Goal: Obtain resource: Obtain resource

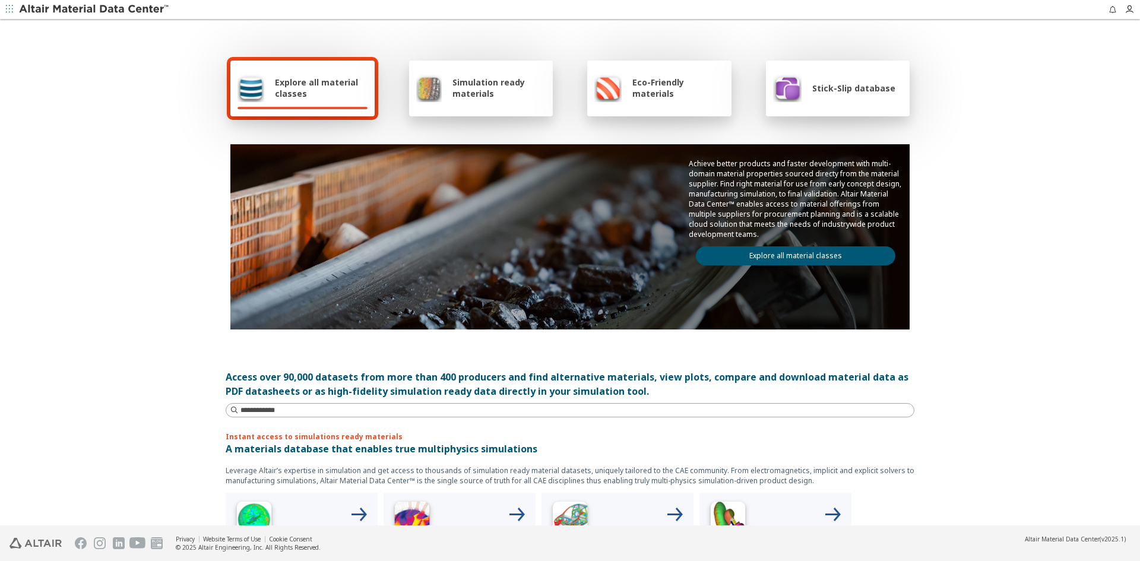
click at [479, 97] on span "Simulation ready materials" at bounding box center [498, 88] width 93 height 23
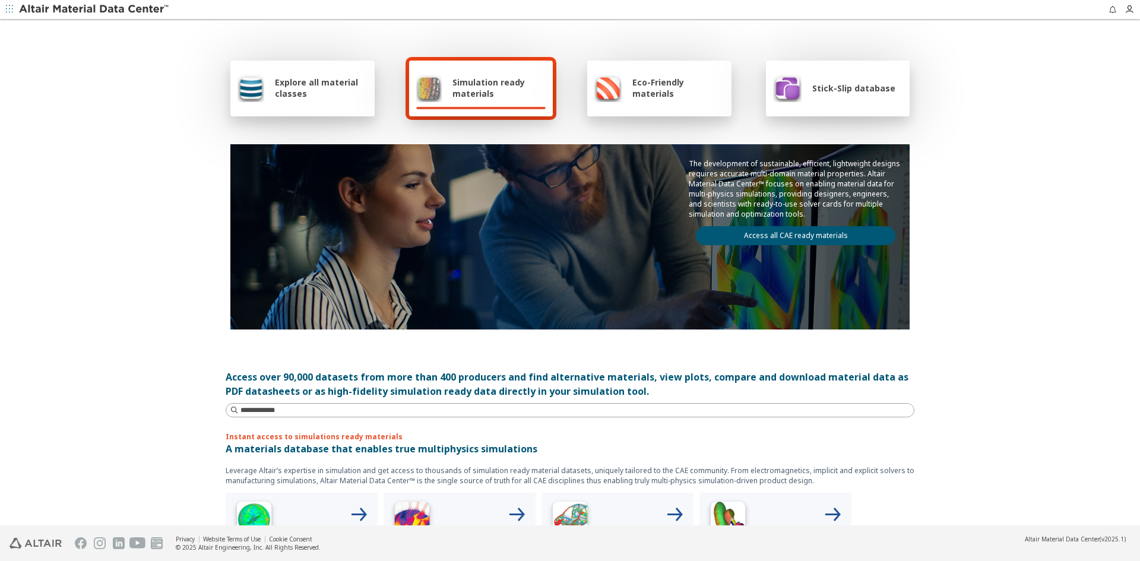
click at [797, 243] on link "Access all CAE ready materials" at bounding box center [796, 235] width 200 height 19
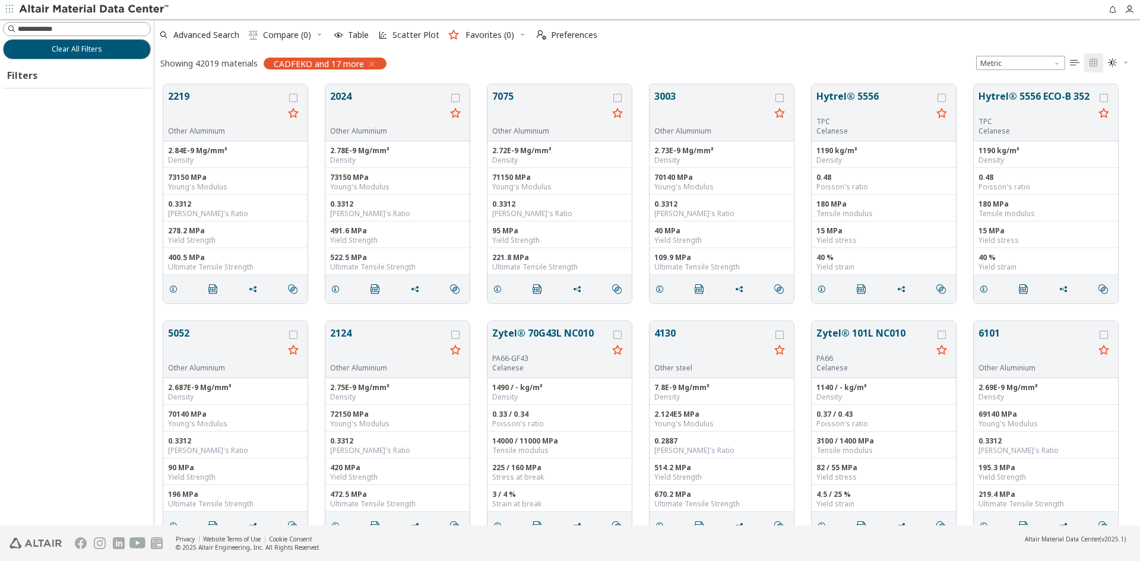
scroll to position [441, 977]
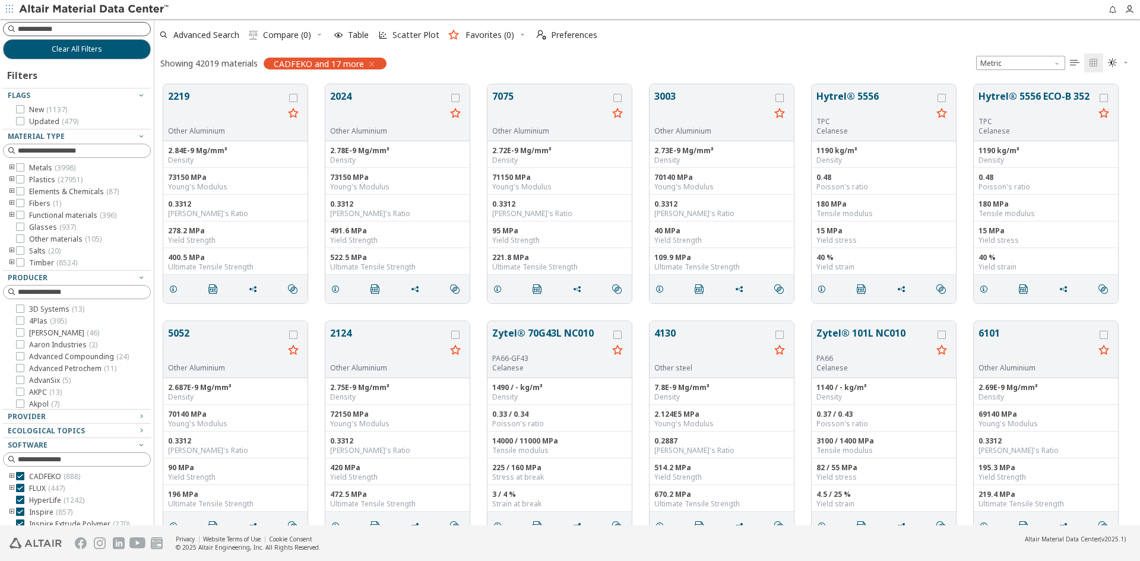
click at [82, 29] on input at bounding box center [84, 29] width 132 height 12
type input "****"
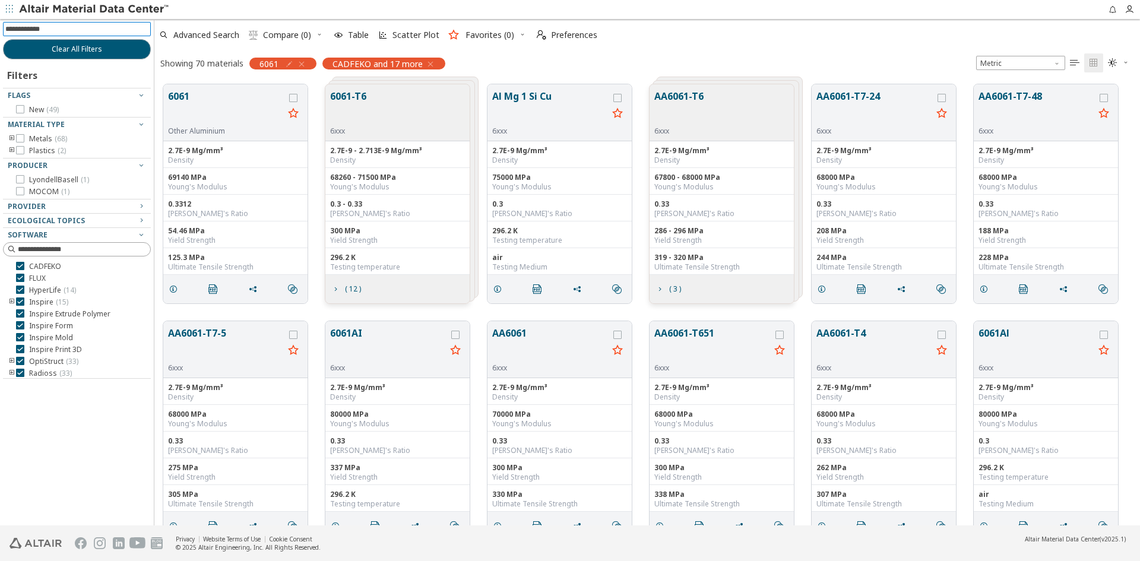
click at [337, 96] on button "6061-T6" at bounding box center [348, 107] width 36 height 37
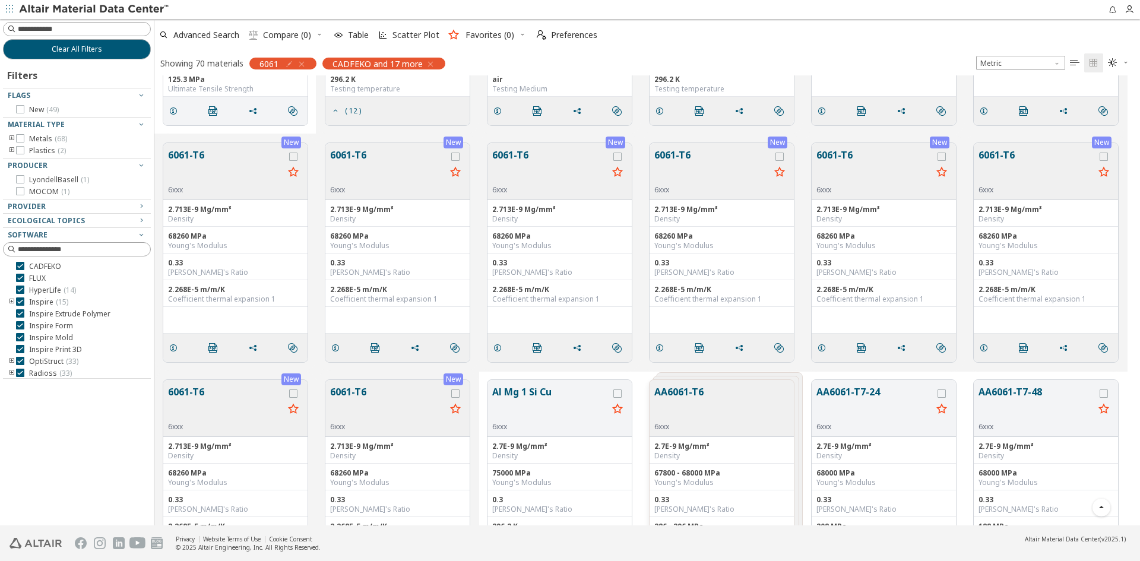
scroll to position [416, 0]
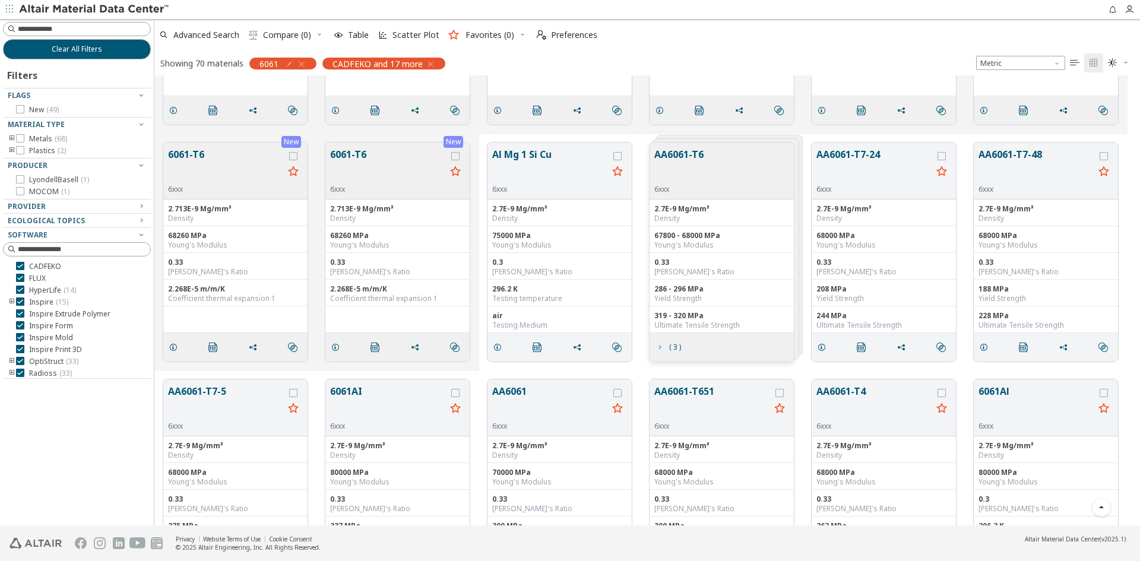
click at [659, 352] on span "( 3 )" at bounding box center [668, 347] width 31 height 23
click at [659, 352] on icon "grid" at bounding box center [660, 348] width 10 height 10
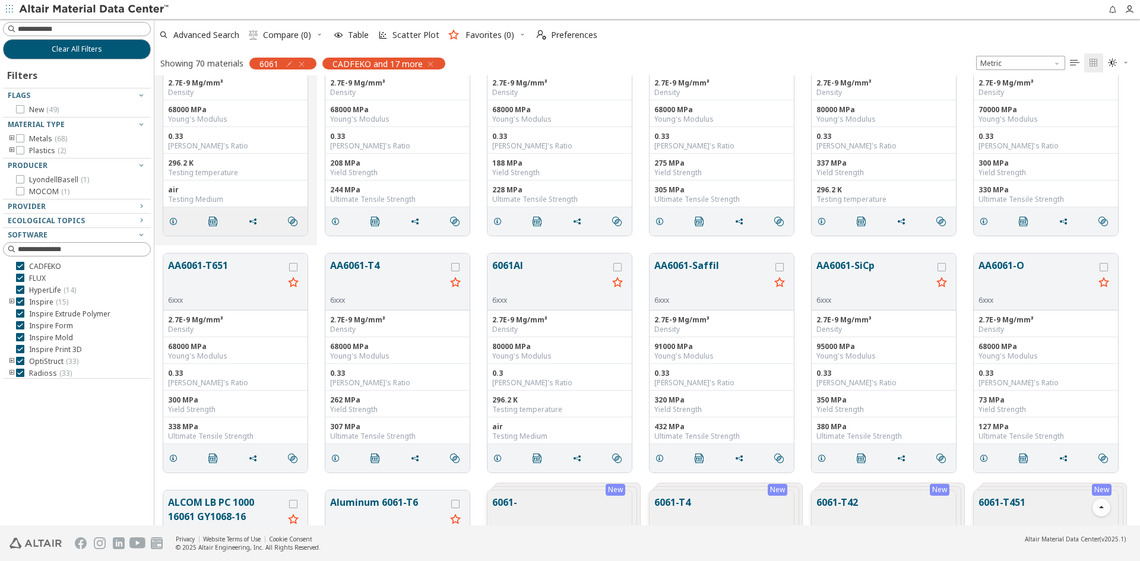
scroll to position [772, 0]
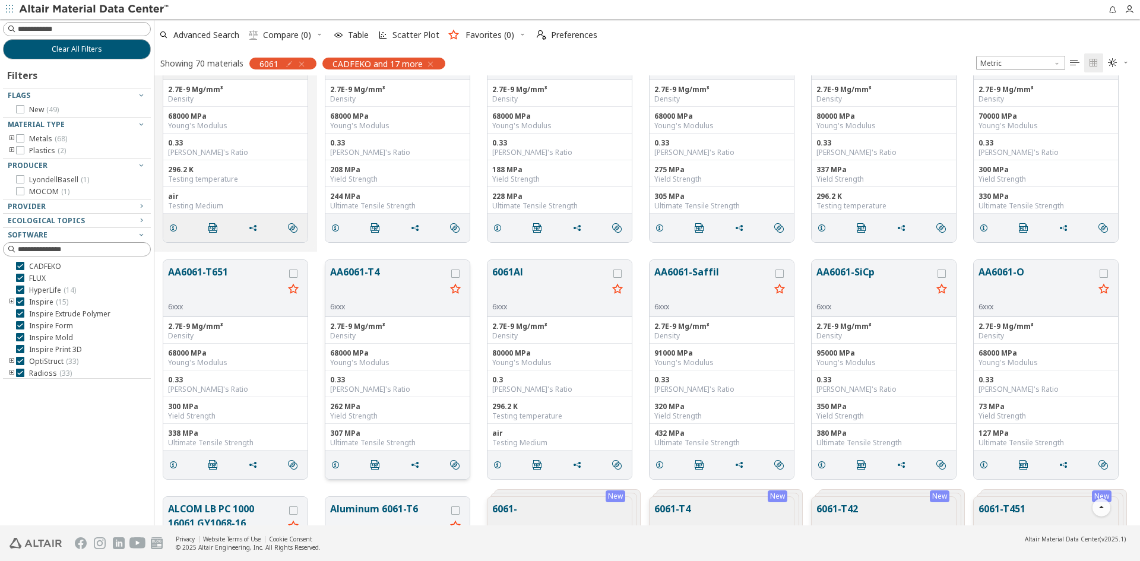
click at [410, 287] on button "AA6061-T4" at bounding box center [388, 283] width 116 height 37
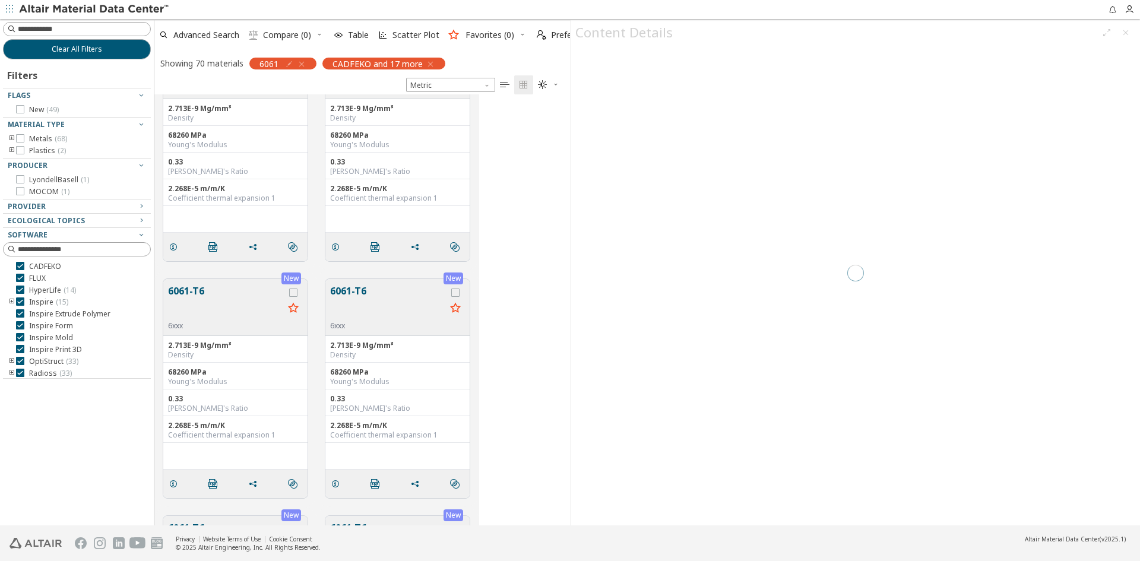
scroll to position [422, 407]
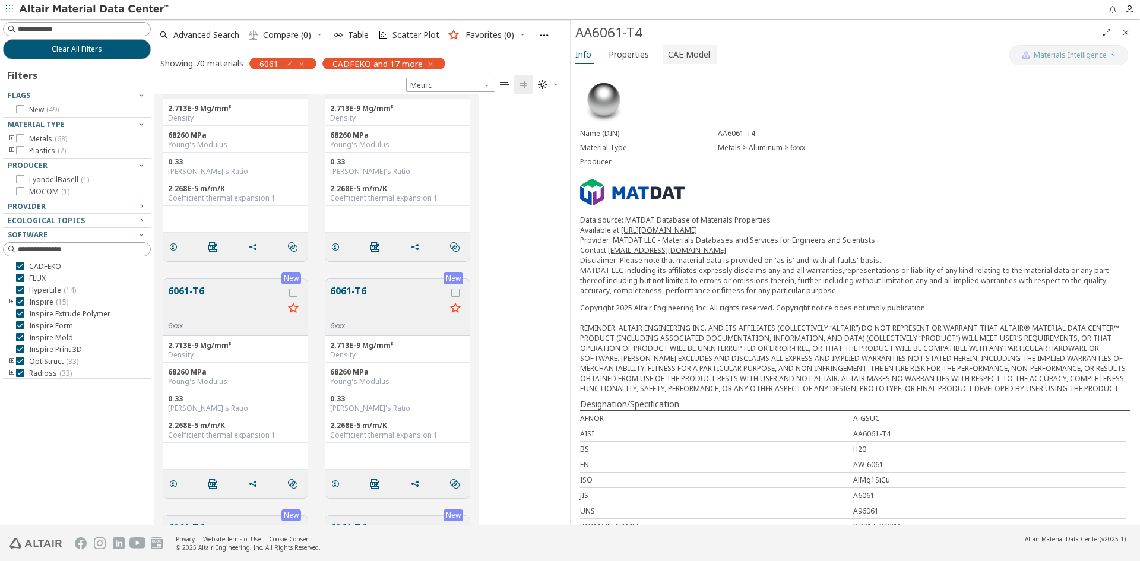
click at [695, 59] on span "CAE Model" at bounding box center [689, 54] width 42 height 19
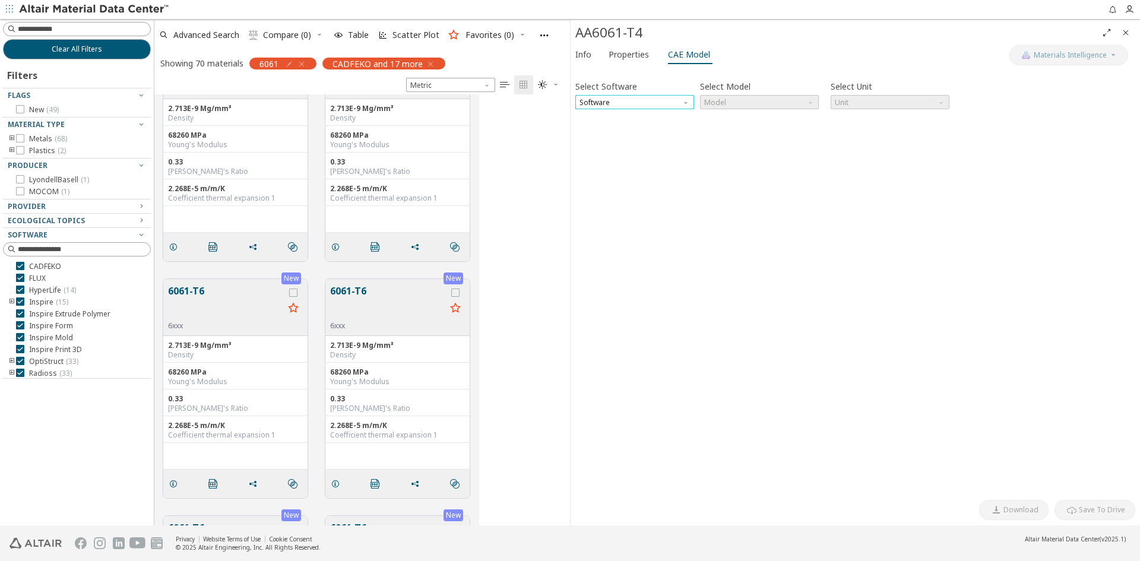
click at [616, 99] on span "Software" at bounding box center [634, 102] width 119 height 14
click at [616, 143] on span "Radioss" at bounding box center [634, 145] width 109 height 8
click at [862, 100] on span "N mm s Mg" at bounding box center [890, 102] width 119 height 14
click at [883, 120] on span "kN mm ms kg" at bounding box center [889, 117] width 109 height 8
click at [744, 93] on label "Select Model" at bounding box center [725, 86] width 50 height 17
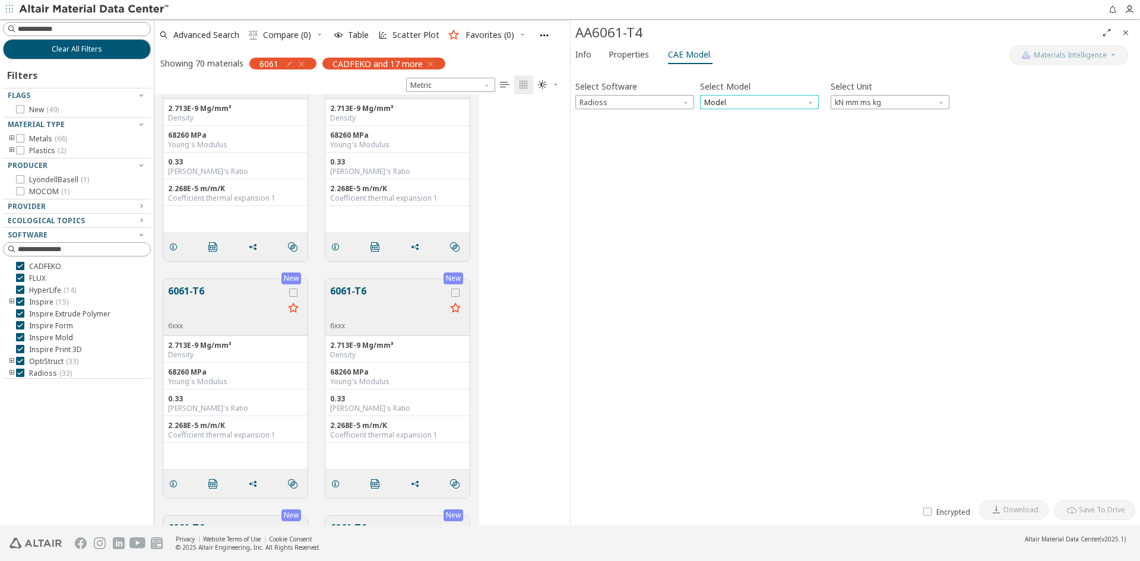
click at [743, 96] on span "Model" at bounding box center [759, 102] width 119 height 14
click at [738, 112] on button "Law1" at bounding box center [759, 116] width 119 height 14
click at [583, 131] on icon "button" at bounding box center [585, 127] width 10 height 10
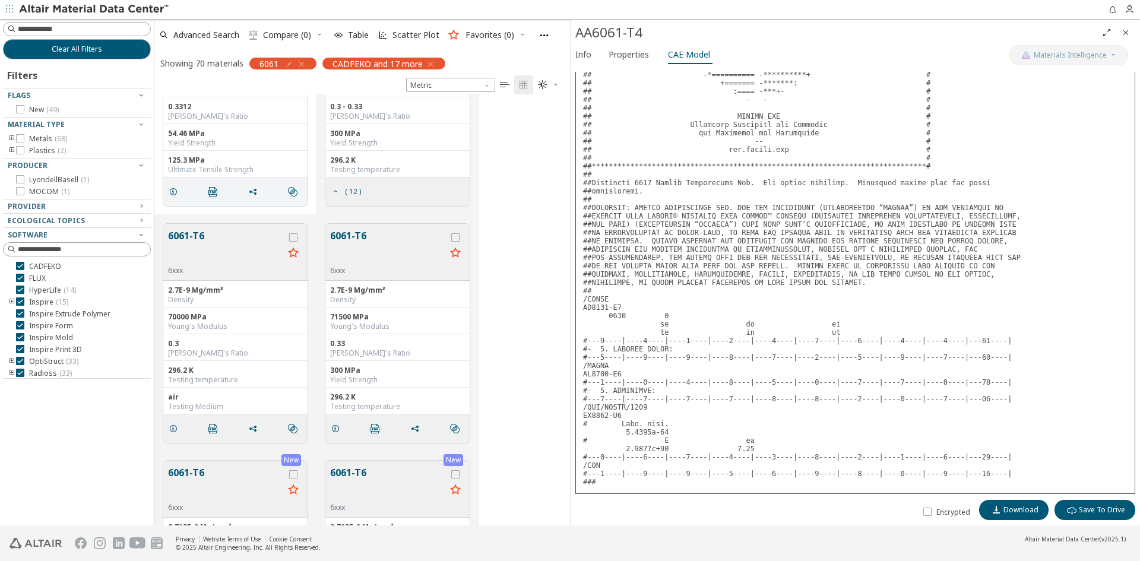
scroll to position [119, 0]
click at [356, 224] on div "6061-T6 6xxx" at bounding box center [397, 249] width 144 height 57
click at [355, 242] on button "6061-T6" at bounding box center [388, 244] width 116 height 37
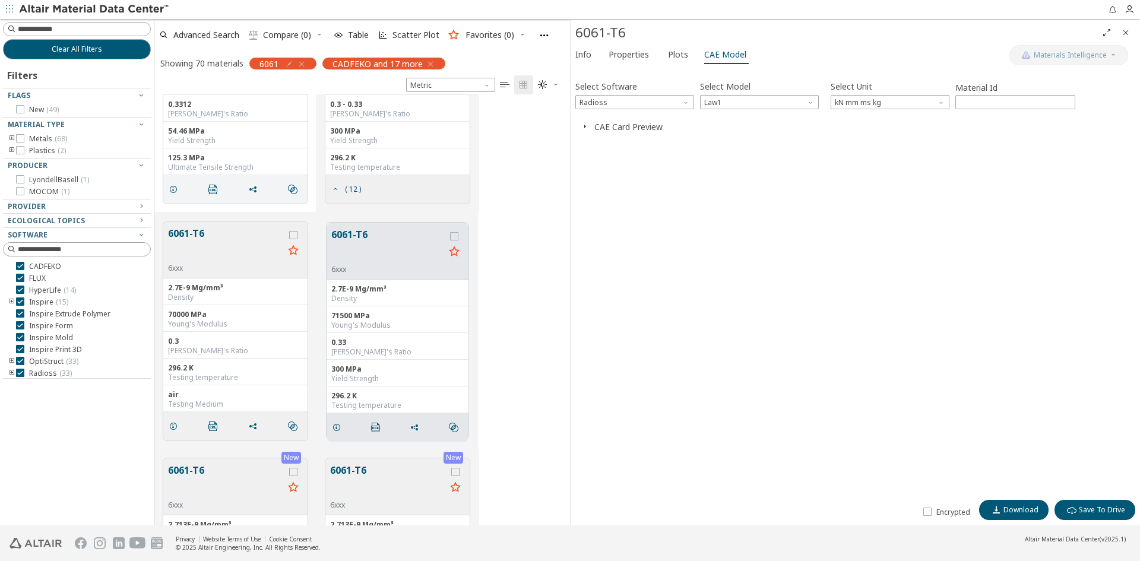
click at [655, 140] on div "Select Software Radioss Select Model Law1 Select Unit kN mm ms kg Material Id *…" at bounding box center [855, 283] width 560 height 422
click at [644, 124] on button "CAE Card Preview" at bounding box center [628, 126] width 68 height 11
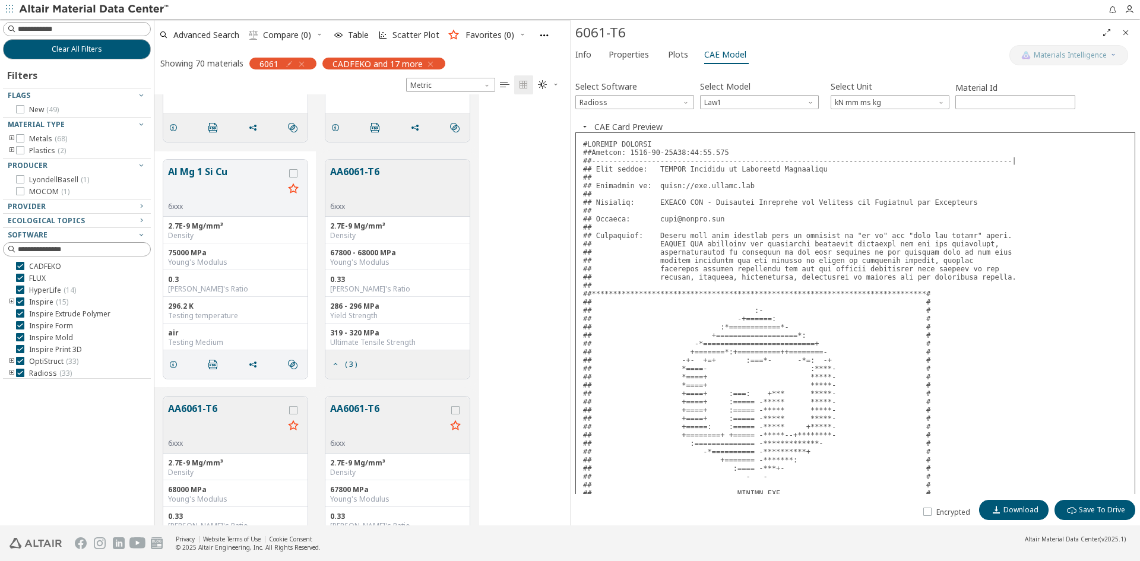
scroll to position [1603, 0]
click at [366, 170] on button "AA6061-T6" at bounding box center [354, 181] width 49 height 37
click at [390, 168] on div "AA6061-T6 6xxx" at bounding box center [397, 187] width 144 height 57
click at [347, 164] on button "AA6061-T6" at bounding box center [354, 181] width 49 height 37
click at [429, 182] on div "AA6061-T6 6xxx" at bounding box center [397, 187] width 144 height 57
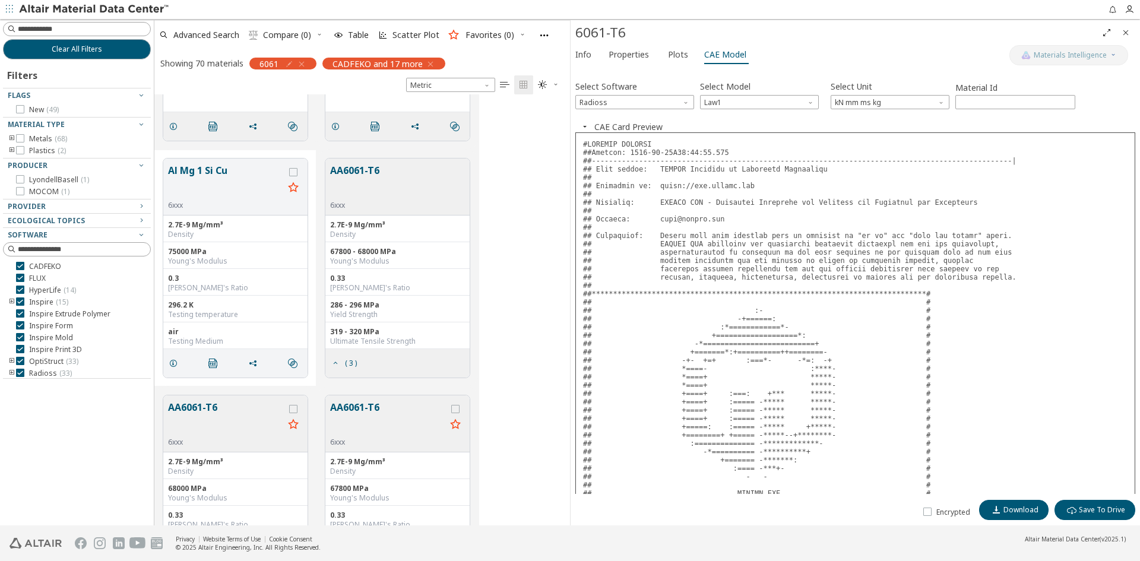
click at [232, 410] on button "AA6061-T6" at bounding box center [226, 418] width 116 height 37
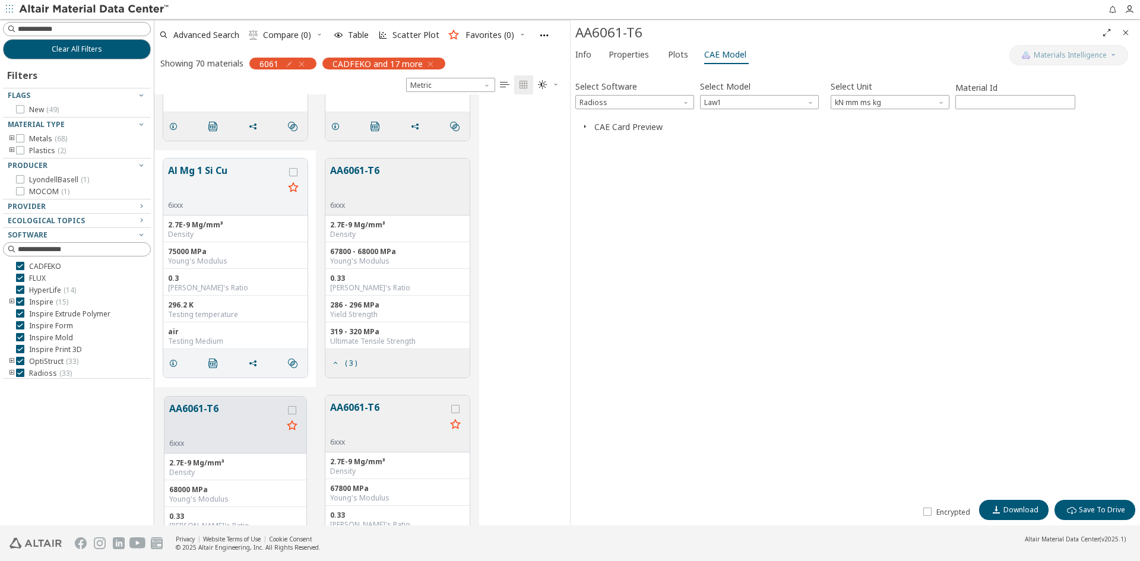
click at [647, 130] on button "CAE Card Preview" at bounding box center [628, 126] width 68 height 11
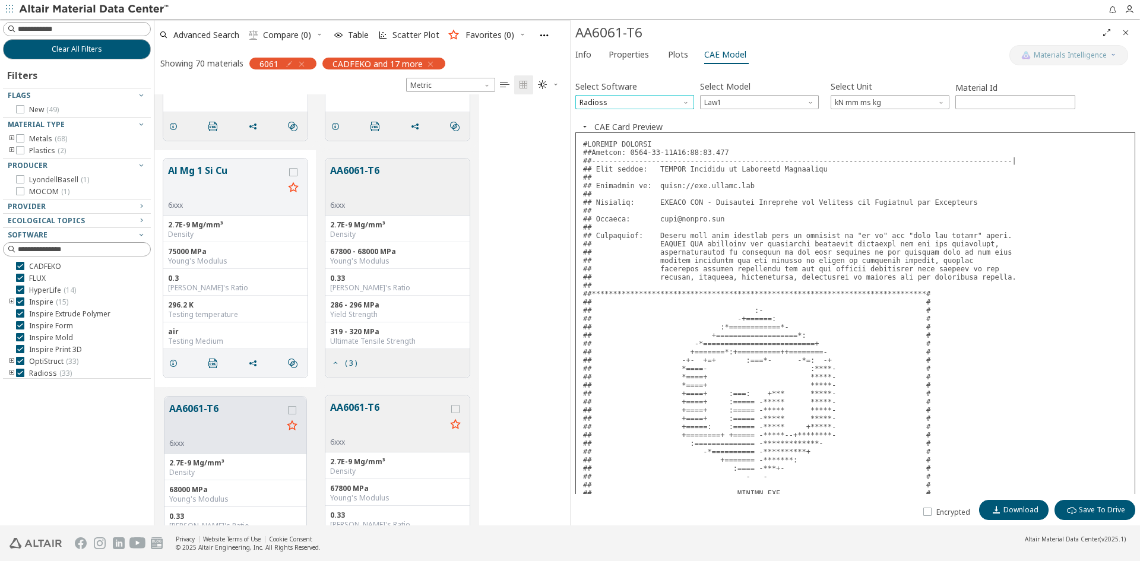
click at [670, 100] on span "Radioss" at bounding box center [634, 102] width 119 height 14
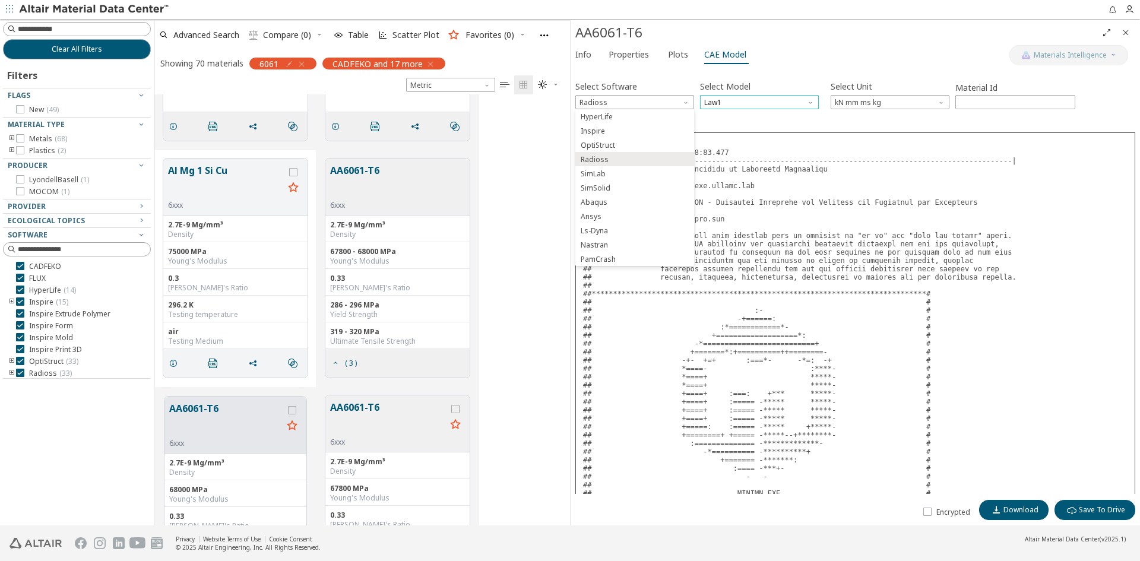
click at [711, 97] on span "Law1" at bounding box center [759, 102] width 119 height 14
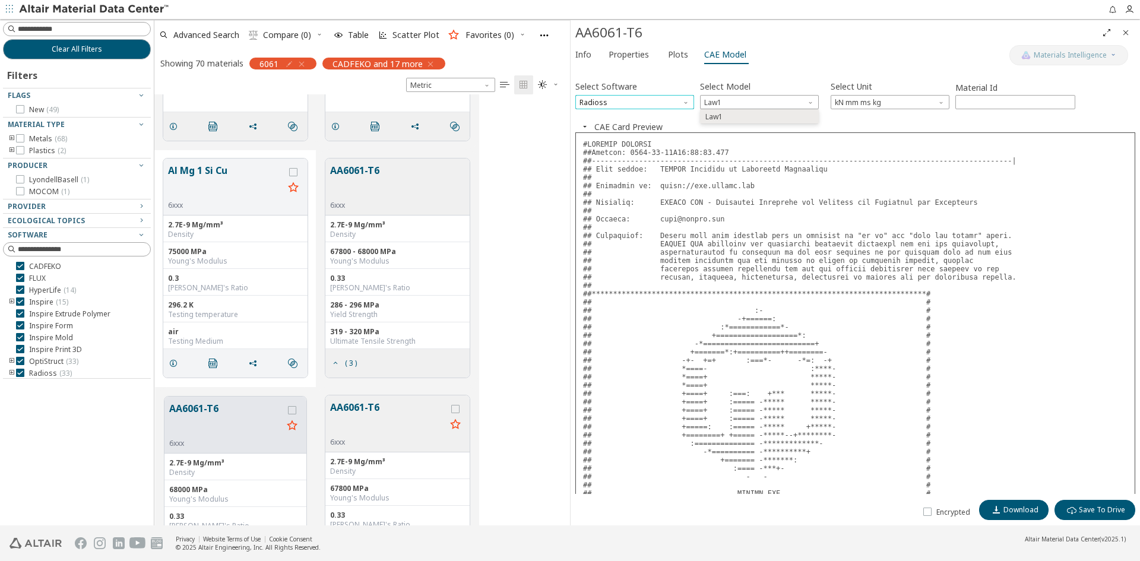
click at [675, 95] on span "Radioss" at bounding box center [634, 102] width 119 height 14
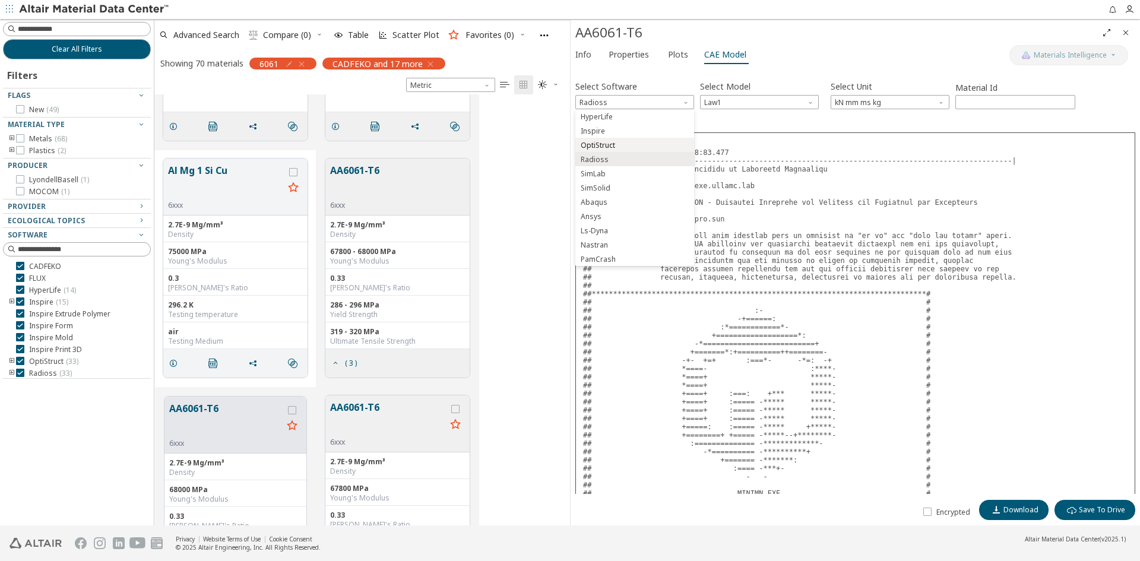
click at [621, 139] on button "OptiStruct" at bounding box center [634, 145] width 119 height 14
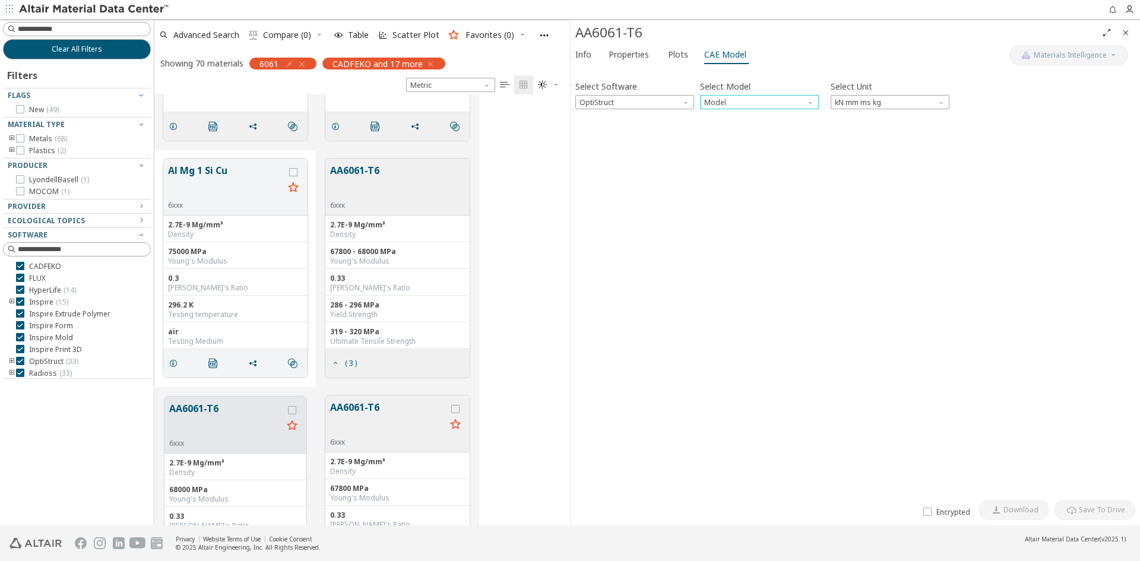
click at [812, 100] on span "Model" at bounding box center [812, 100] width 10 height 10
click at [739, 118] on span "Mat1" at bounding box center [759, 117] width 109 height 8
click at [621, 115] on div at bounding box center [855, 115] width 560 height 6
click at [621, 122] on button "CAE Card Preview" at bounding box center [628, 126] width 68 height 11
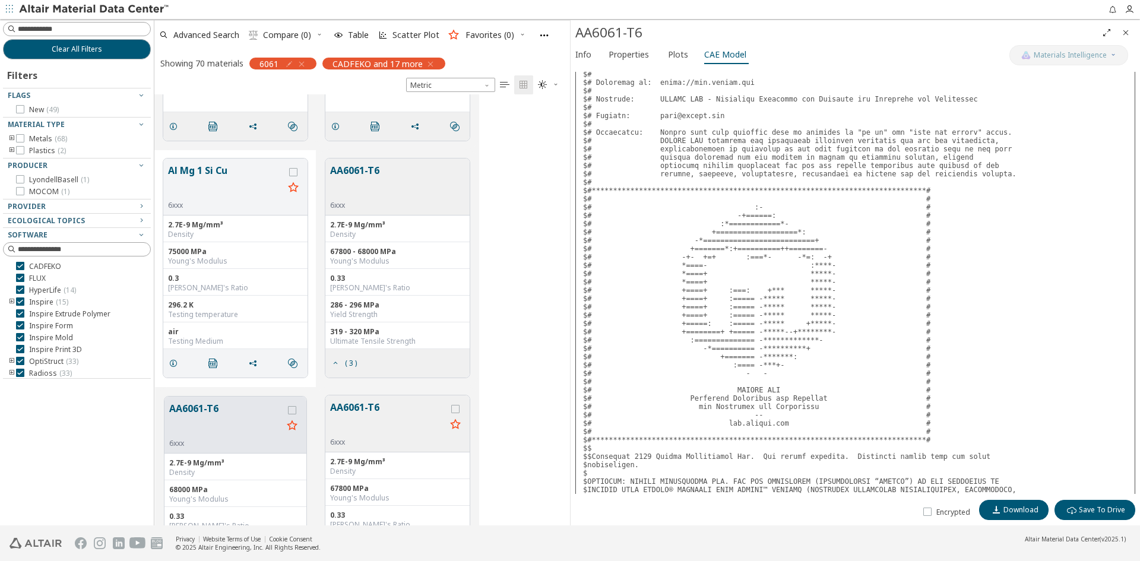
scroll to position [227, 0]
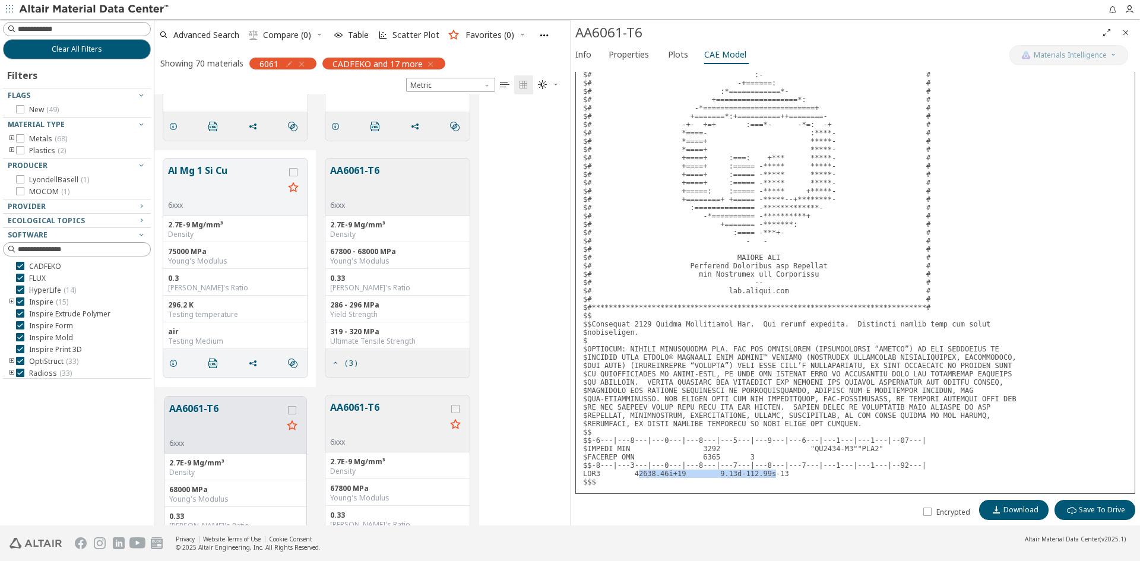
drag, startPoint x: 632, startPoint y: 473, endPoint x: 761, endPoint y: 473, distance: 128.3
click at [761, 473] on pre at bounding box center [855, 199] width 560 height 589
click at [774, 471] on pre at bounding box center [855, 199] width 560 height 589
drag, startPoint x: 765, startPoint y: 473, endPoint x: 739, endPoint y: 470, distance: 26.3
click at [737, 472] on pre at bounding box center [855, 199] width 560 height 589
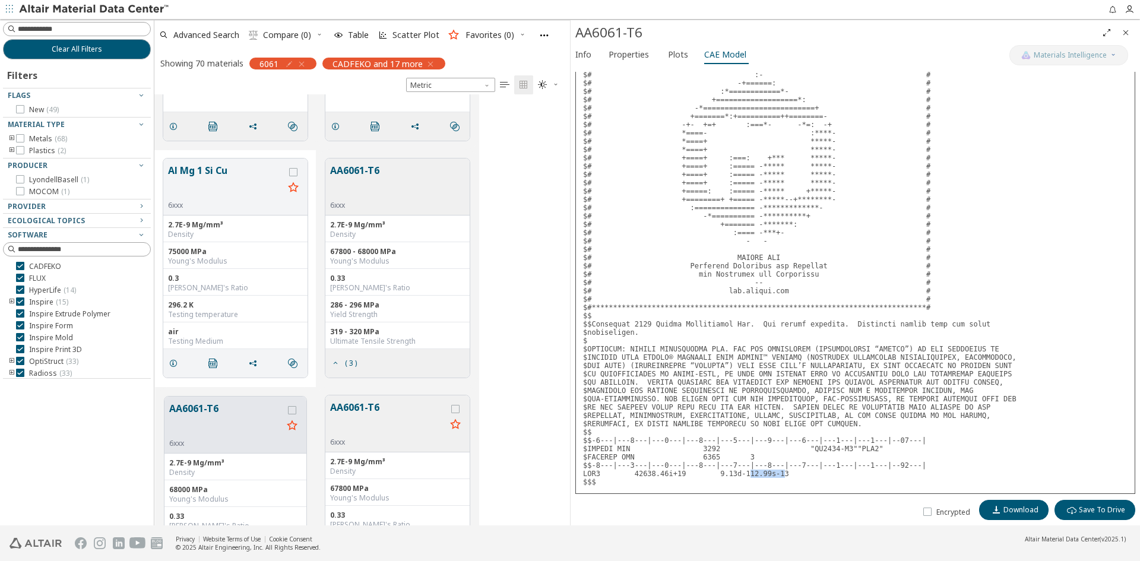
click at [739, 470] on pre at bounding box center [855, 199] width 560 height 589
click at [739, 472] on pre at bounding box center [855, 199] width 560 height 589
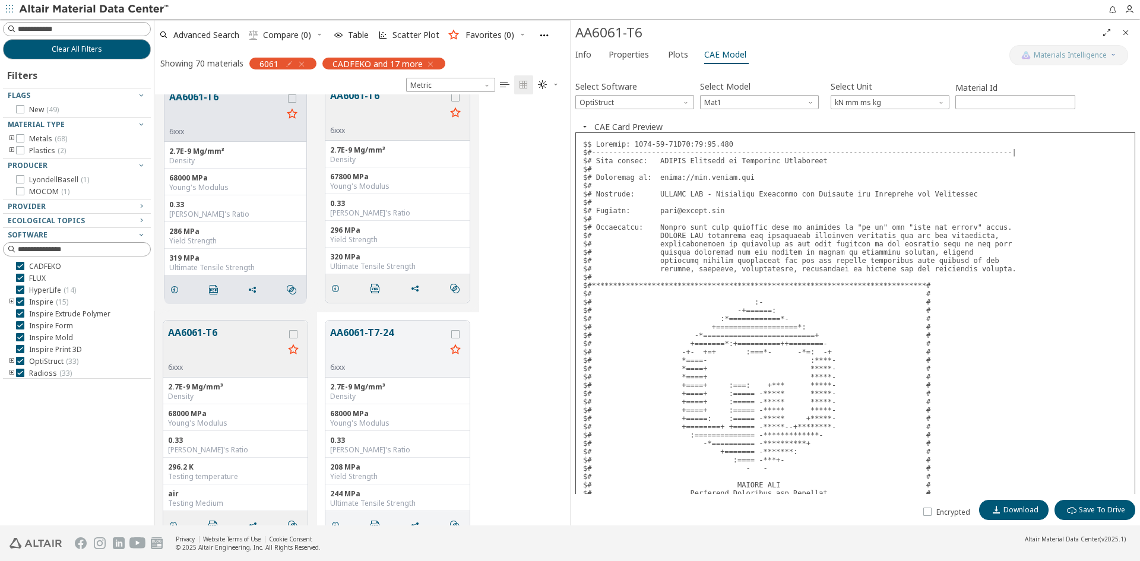
scroll to position [1841, 0]
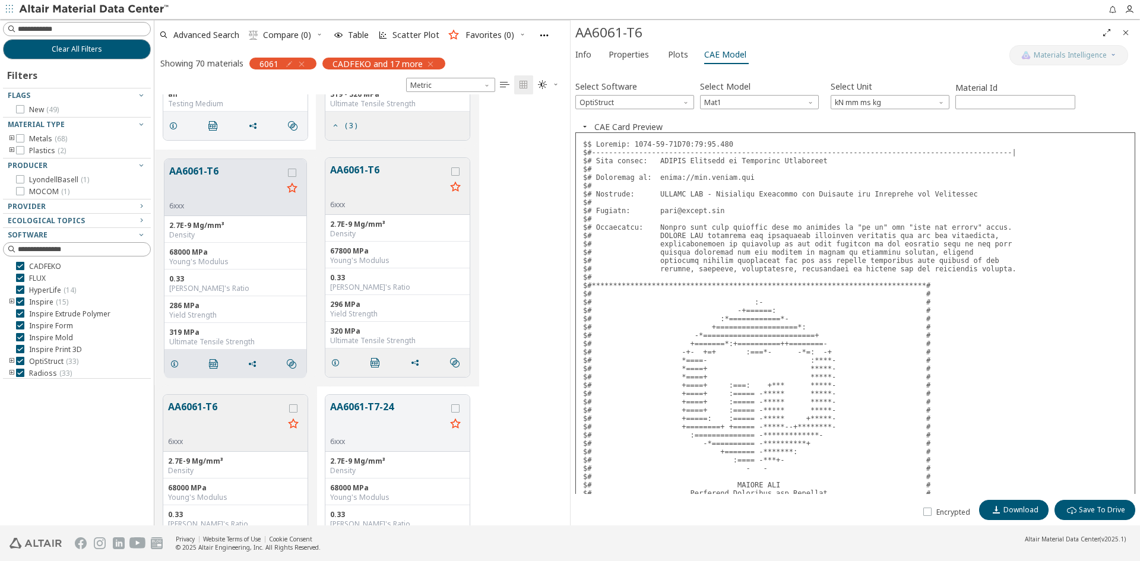
click at [232, 195] on button "AA6061-T6" at bounding box center [225, 182] width 113 height 37
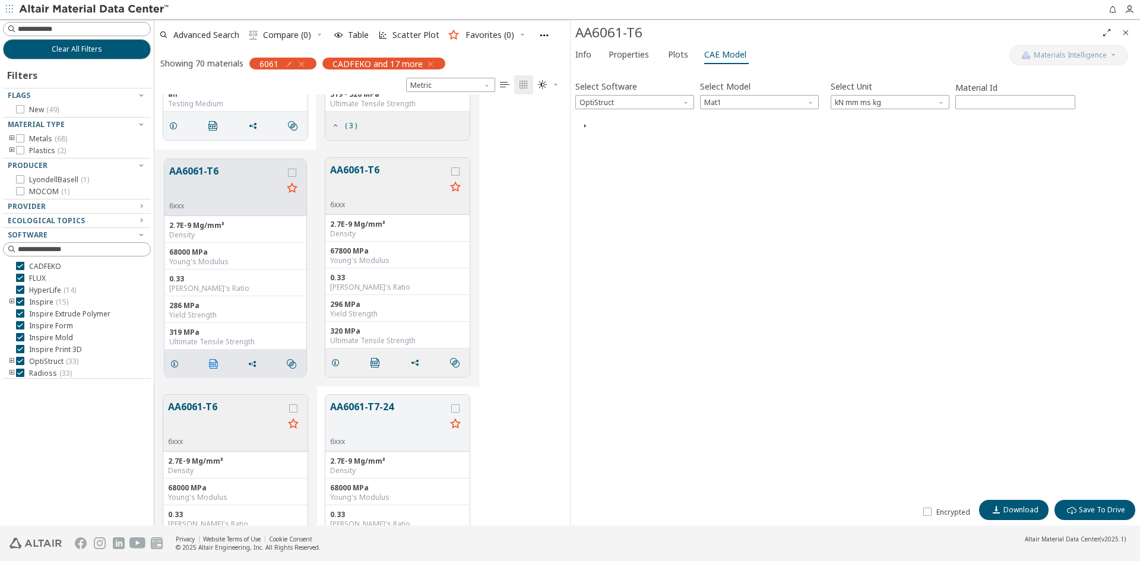
click at [214, 363] on icon "" at bounding box center [214, 364] width 10 height 10
